Goal: Task Accomplishment & Management: Manage account settings

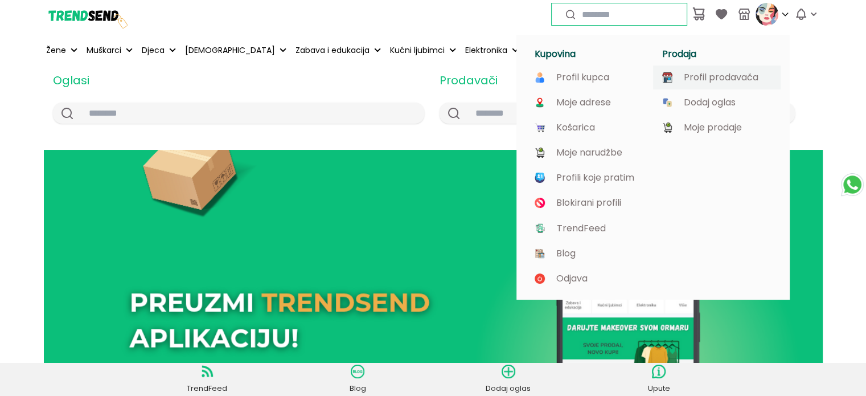
click at [737, 71] on div "Profil prodavača" at bounding box center [716, 77] width 127 height 24
click at [728, 75] on p "Profil prodavača" at bounding box center [721, 77] width 75 height 10
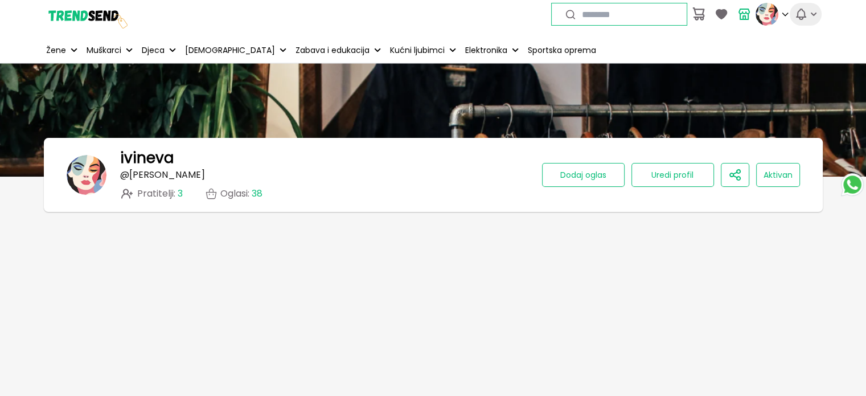
click at [804, 11] on icon "button" at bounding box center [801, 14] width 14 height 14
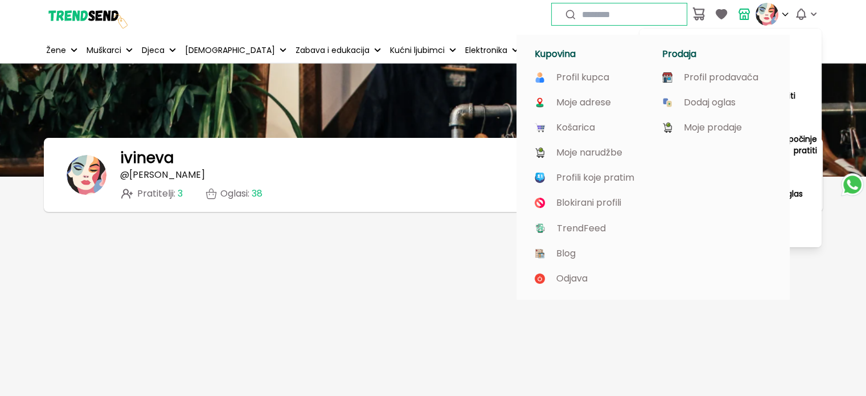
click at [764, 21] on div "Kupovina Profil kupca Moje adrese Košarica Moje narudžbe Profili koje pratim Bl…" at bounding box center [652, 160] width 273 height 278
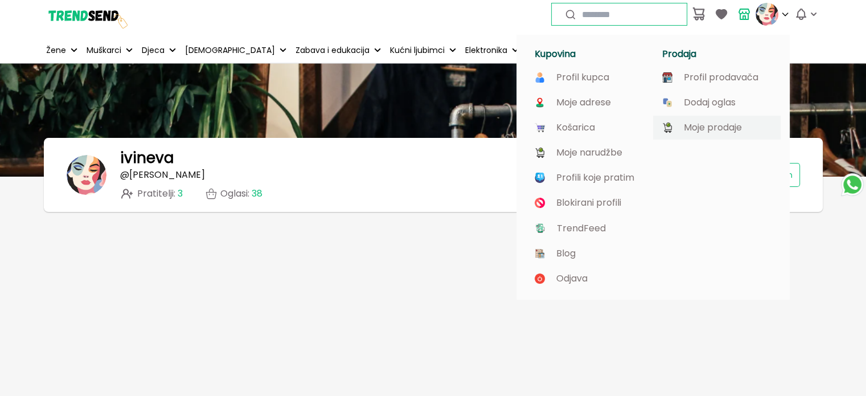
click at [713, 128] on p "Moje prodaje" at bounding box center [713, 127] width 58 height 10
